Goal: Task Accomplishment & Management: Complete application form

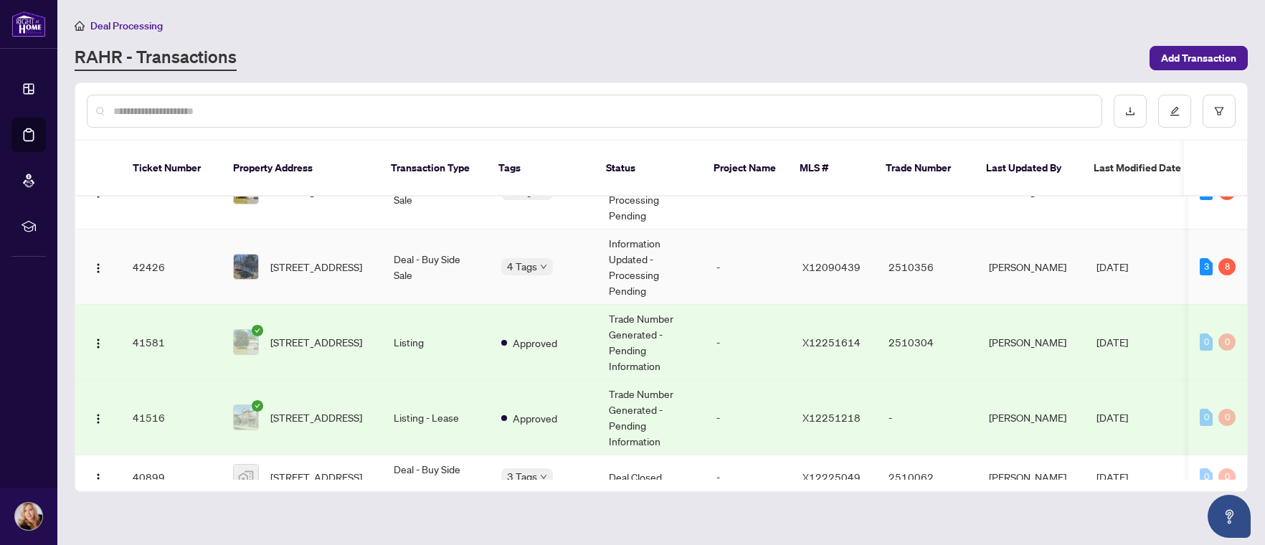
scroll to position [72, 0]
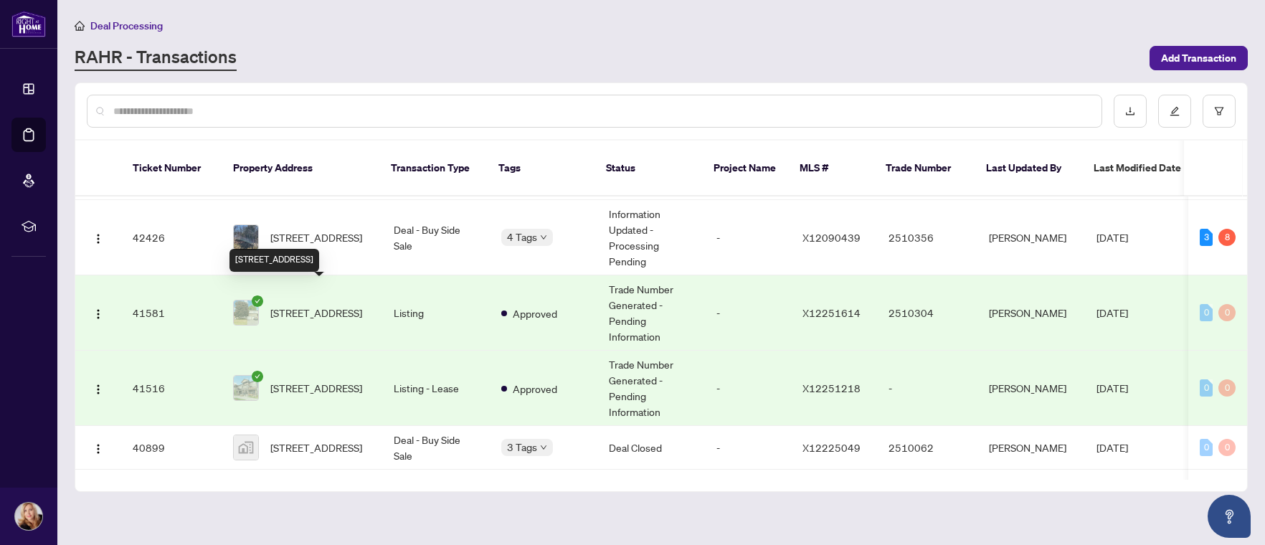
click at [313, 305] on span "[STREET_ADDRESS]" at bounding box center [316, 313] width 92 height 16
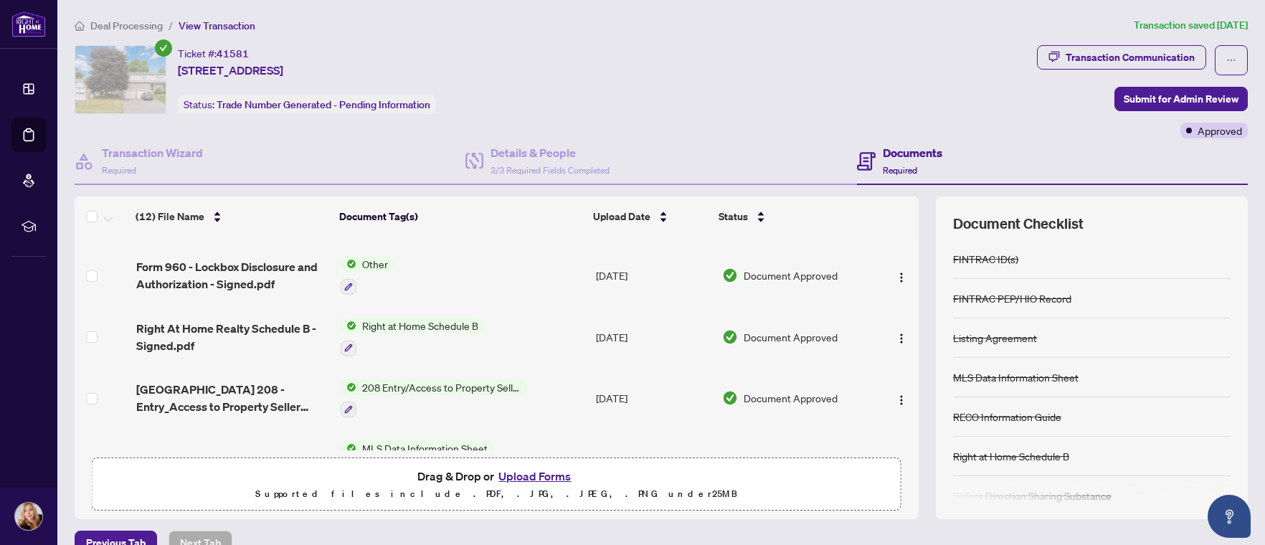
scroll to position [525, 0]
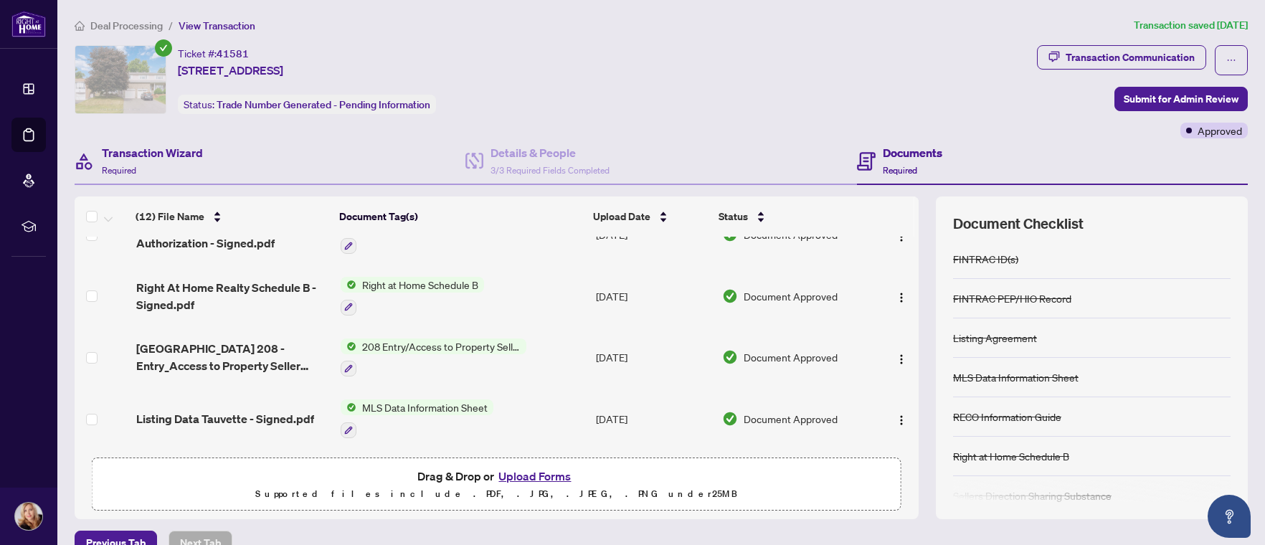
click at [148, 143] on div "Transaction Wizard Required" at bounding box center [270, 161] width 391 height 47
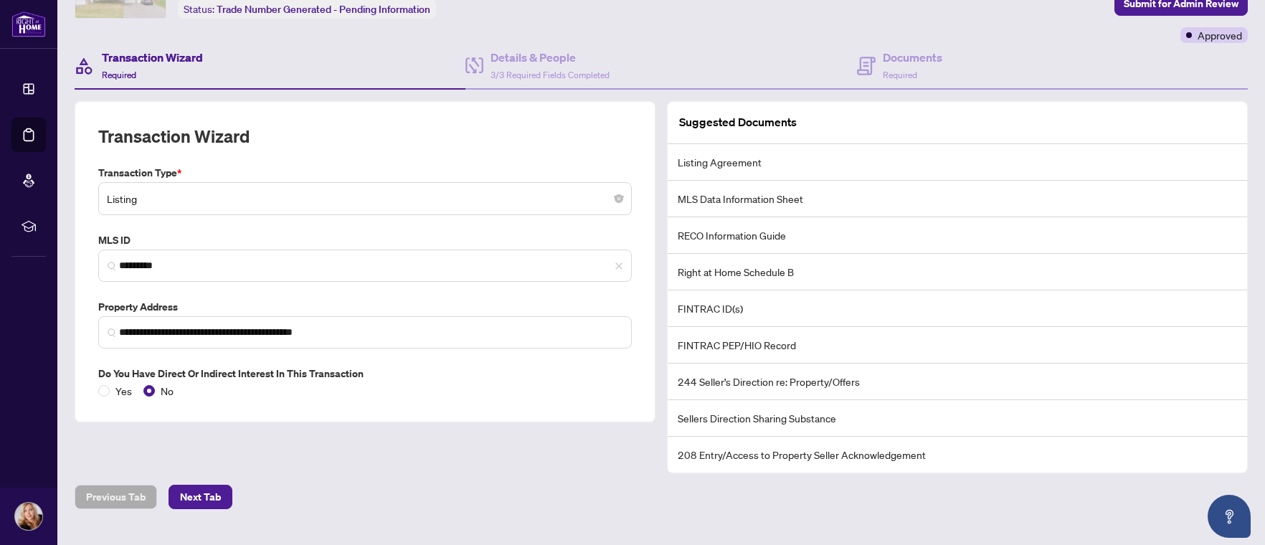
scroll to position [126, 0]
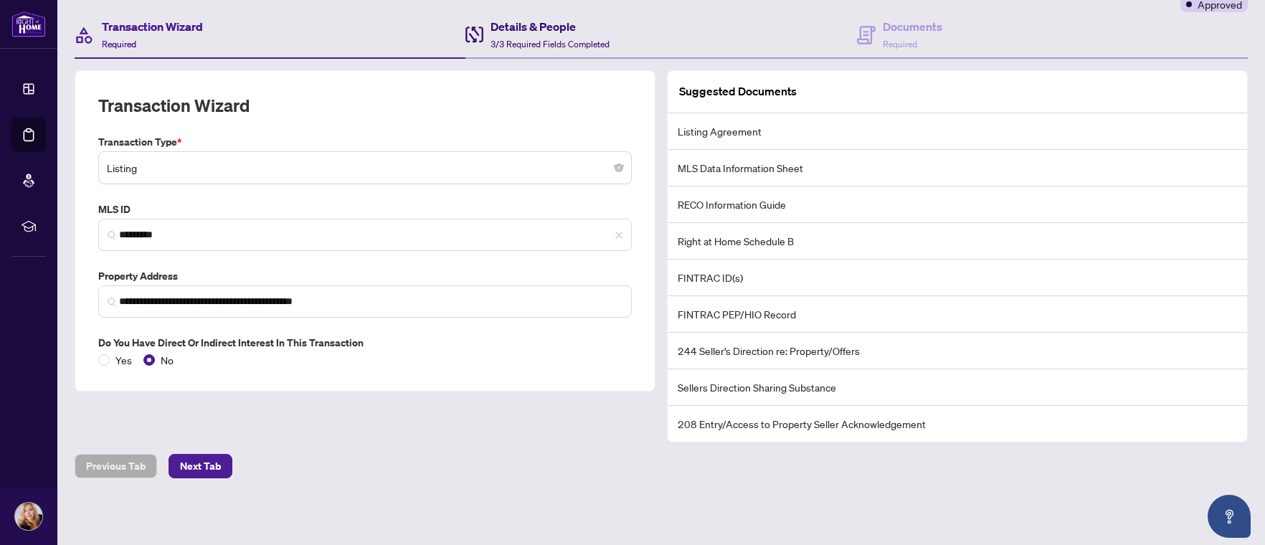
click at [487, 37] on div "Details & People 3/3 Required Fields Completed" at bounding box center [537, 35] width 144 height 34
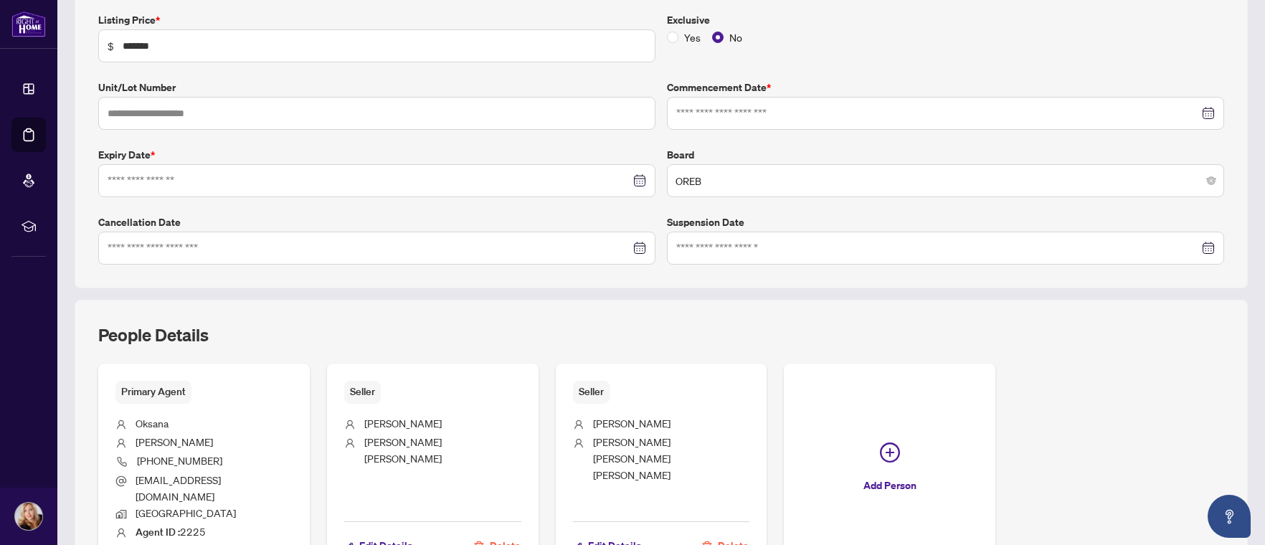
type input "**********"
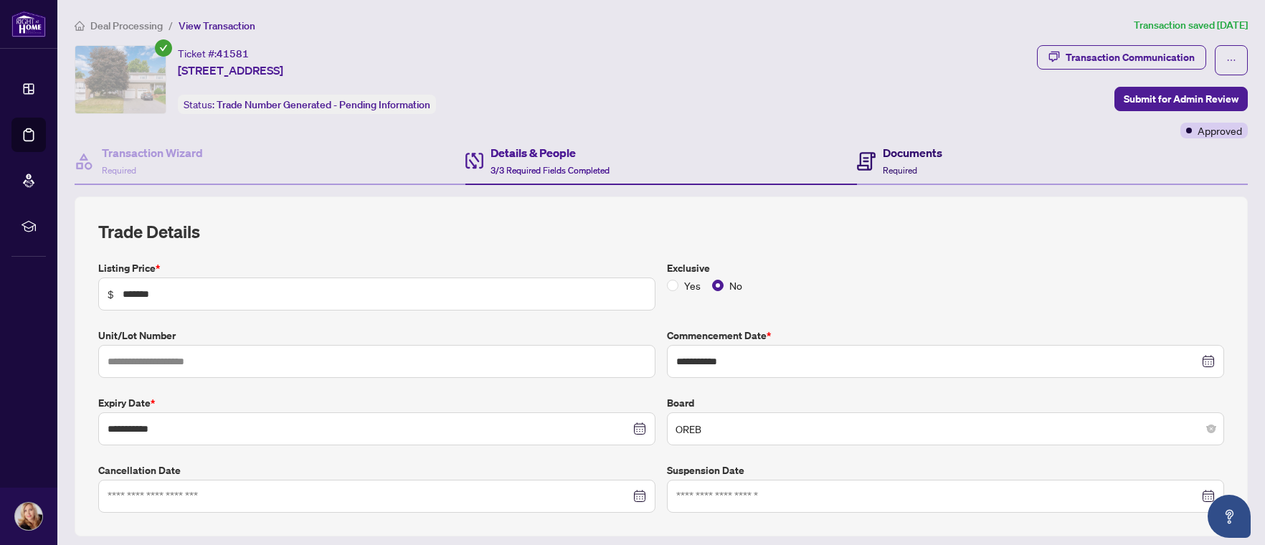
click at [917, 153] on h4 "Documents" at bounding box center [913, 152] width 60 height 17
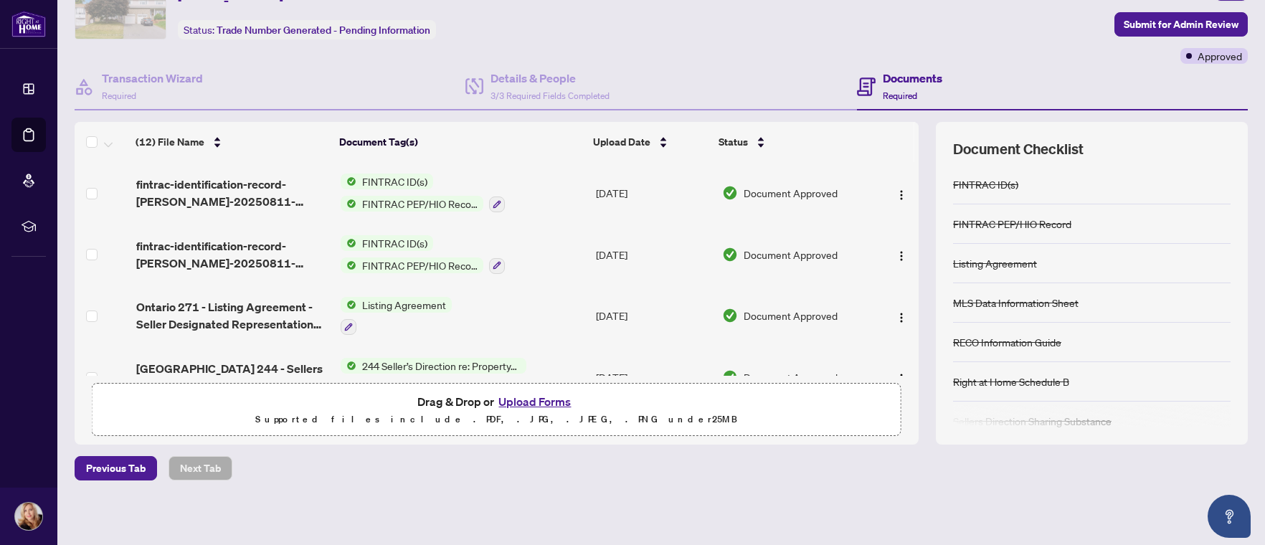
scroll to position [77, 0]
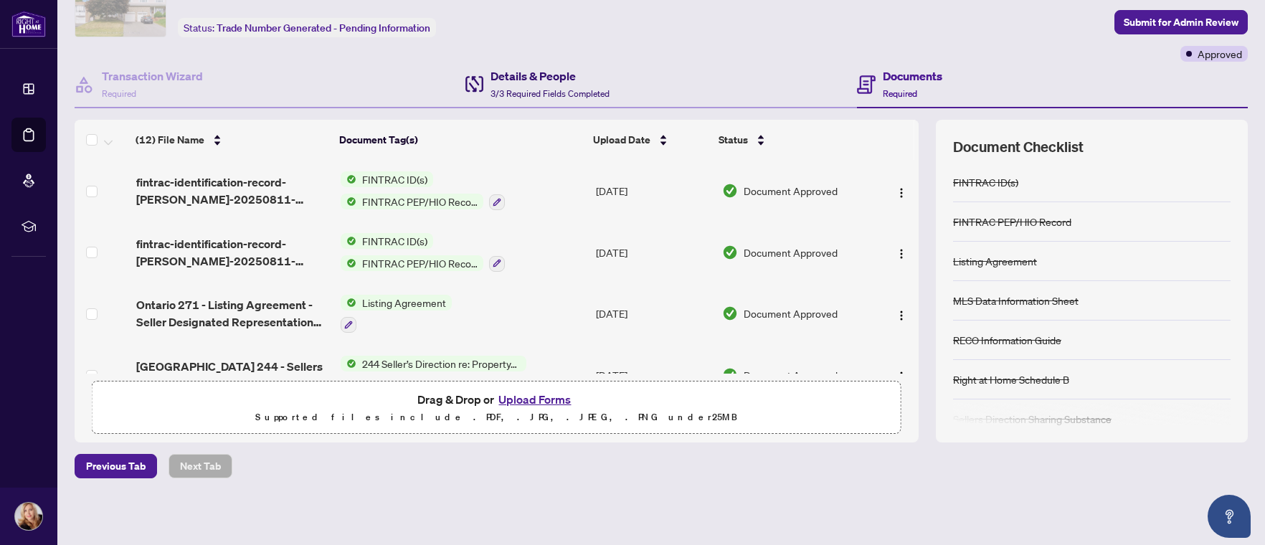
click at [531, 80] on h4 "Details & People" at bounding box center [550, 75] width 119 height 17
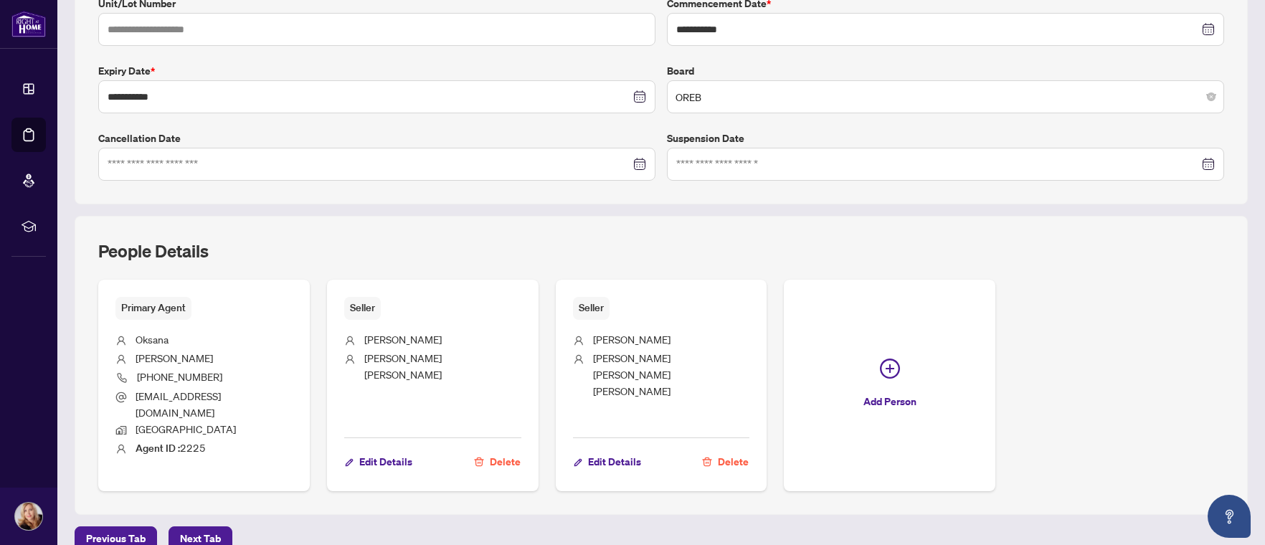
scroll to position [390, 0]
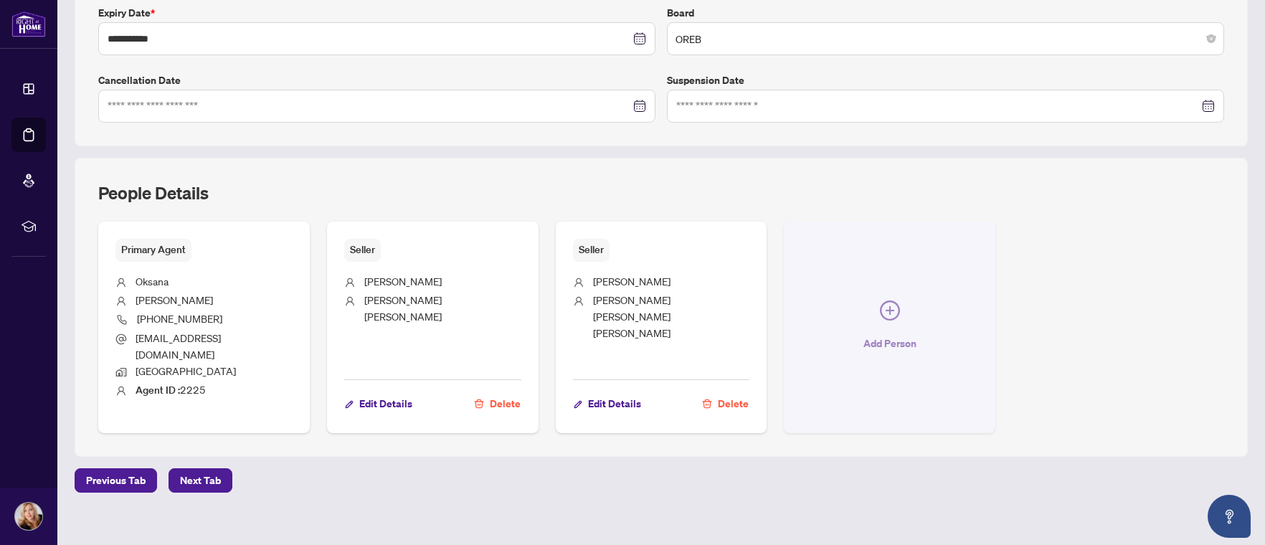
click at [884, 301] on icon "plus-circle" at bounding box center [890, 311] width 20 height 20
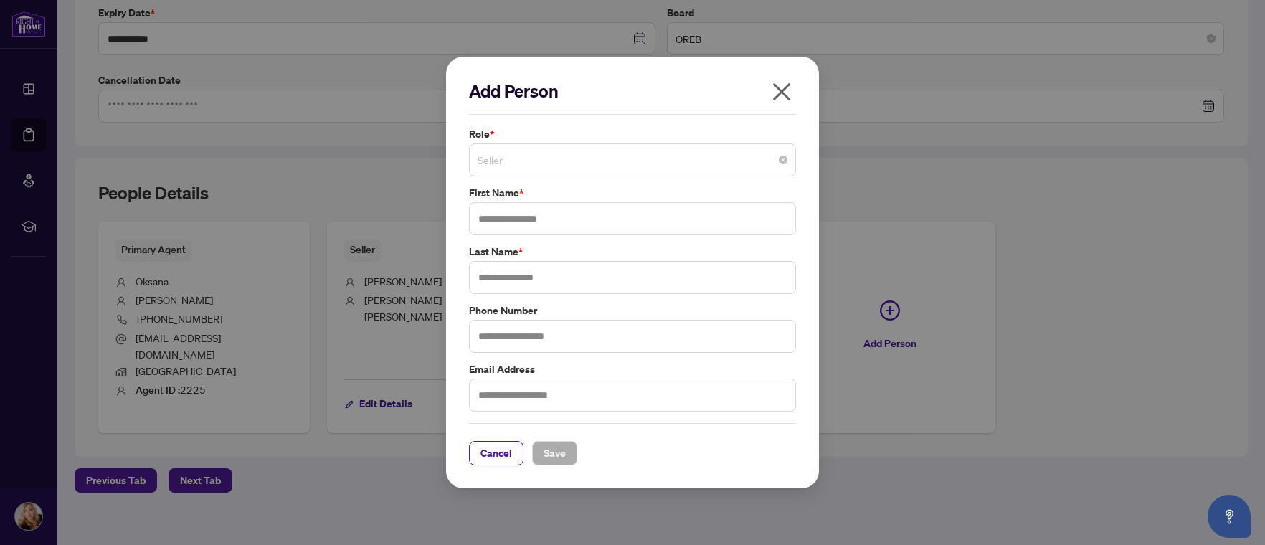
click at [678, 153] on span "Seller" at bounding box center [633, 159] width 310 height 27
